Goal: Transaction & Acquisition: Purchase product/service

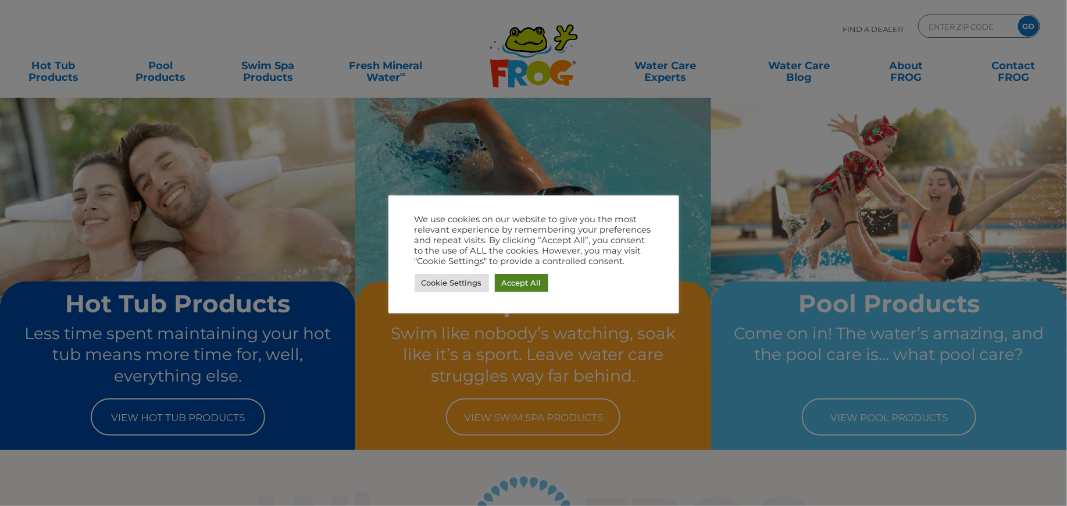
click at [518, 282] on link "Accept All" at bounding box center [522, 283] width 54 height 18
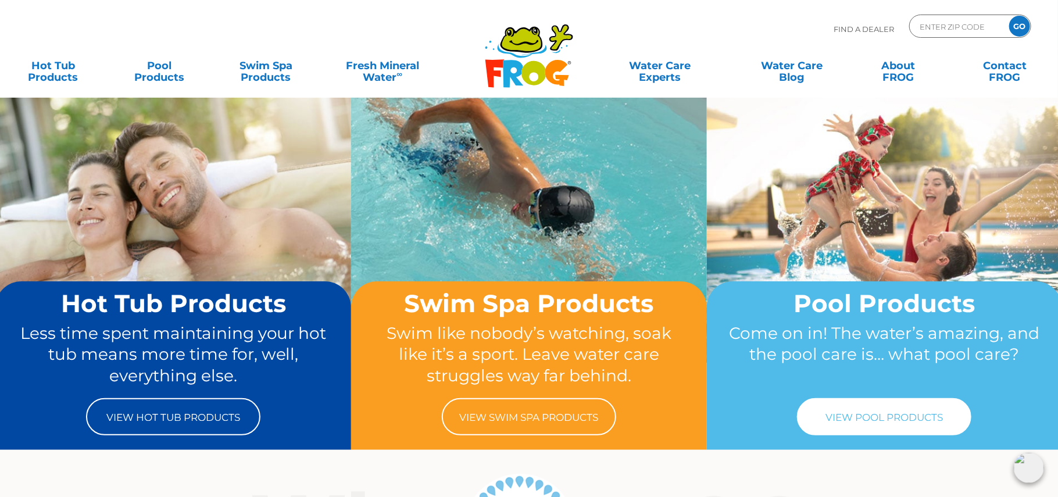
click at [891, 417] on link "View Pool Products" at bounding box center [884, 416] width 174 height 37
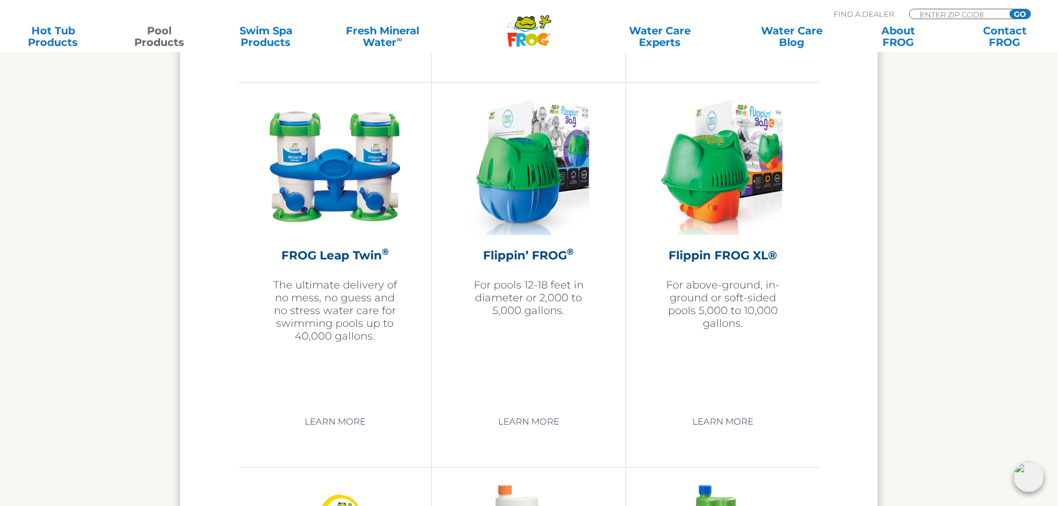
scroll to position [2442, 0]
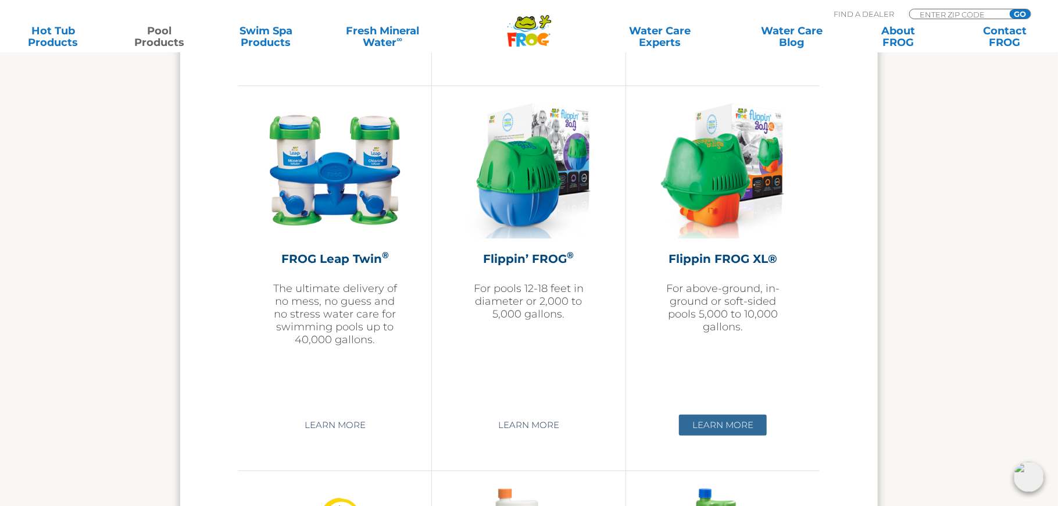
click at [734, 420] on link "Learn More" at bounding box center [723, 425] width 88 height 21
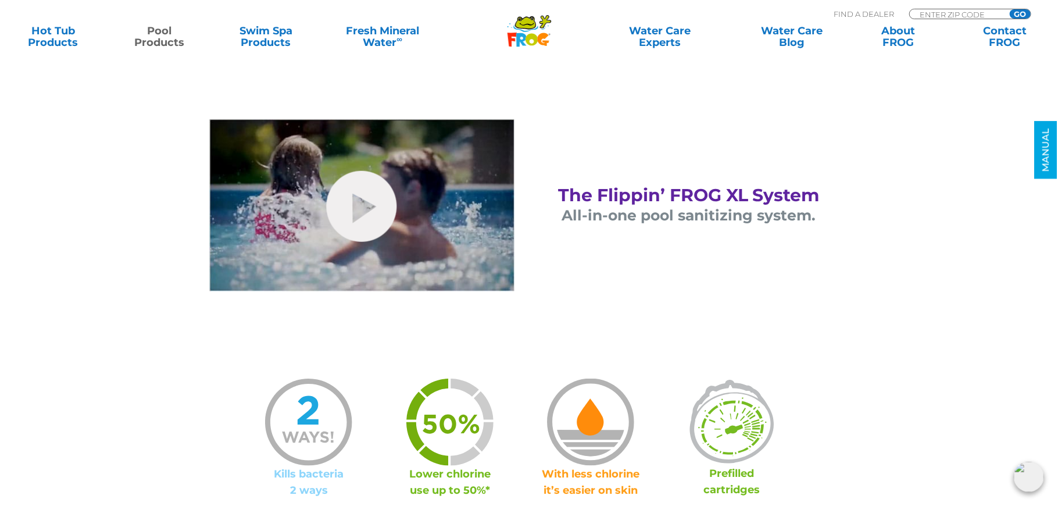
scroll to position [523, 0]
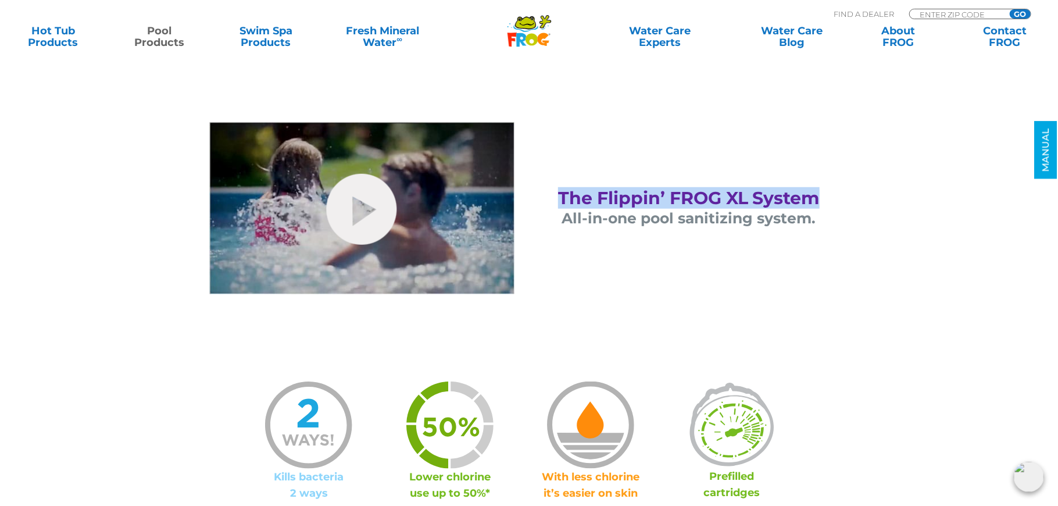
drag, startPoint x: 580, startPoint y: 187, endPoint x: 845, endPoint y: 182, distance: 264.6
click at [845, 182] on div "The Flippin’ FROG XL System All-in-one pool sanitizing system." at bounding box center [689, 208] width 320 height 172
copy span "The Flippin’ FROG XL System"
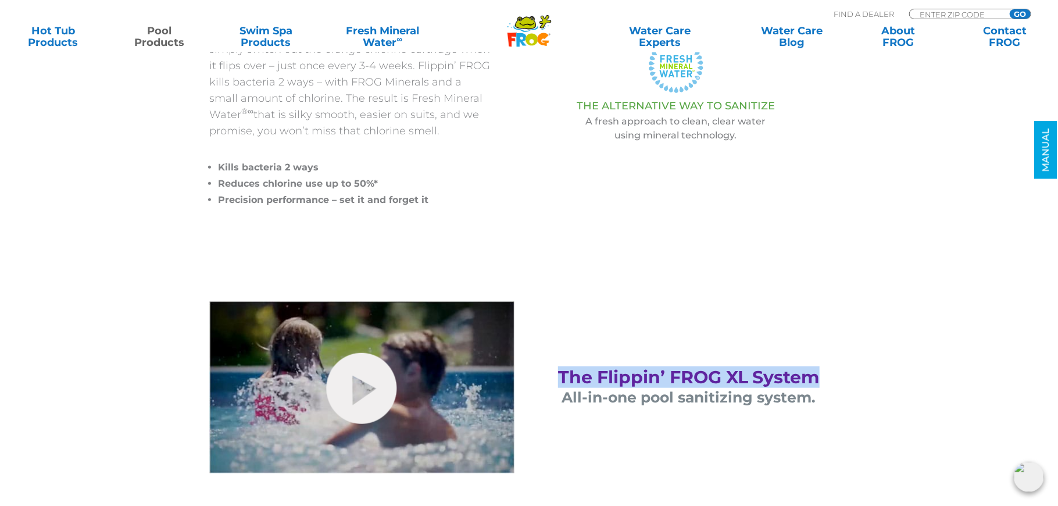
scroll to position [291, 0]
